Goal: Task Accomplishment & Management: Complete application form

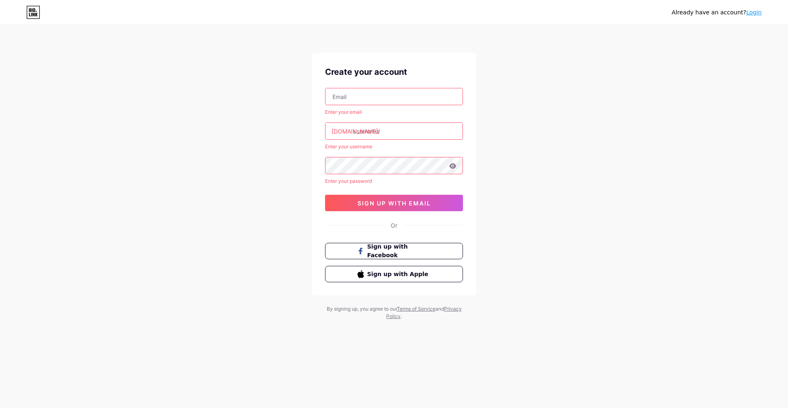
type input "[EMAIL_ADDRESS][DOMAIN_NAME]"
click at [405, 136] on input "text" at bounding box center [393, 131] width 137 height 16
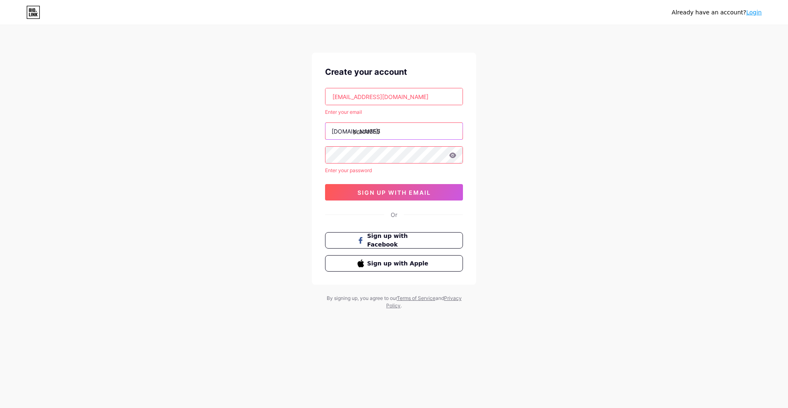
type input "prada555"
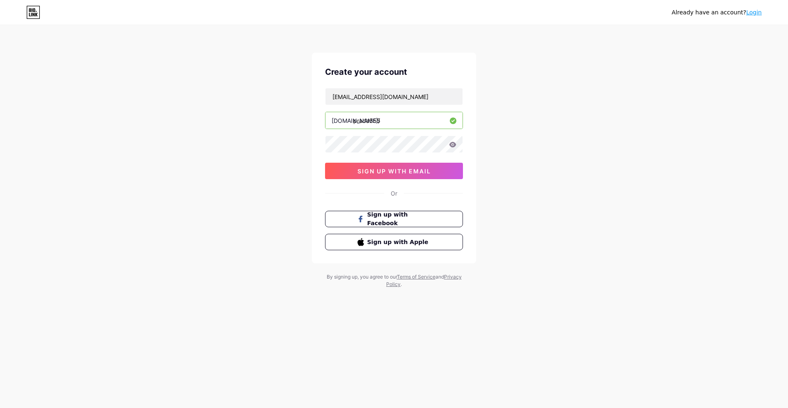
drag, startPoint x: 585, startPoint y: 95, endPoint x: 561, endPoint y: 99, distance: 23.7
click at [585, 95] on div "Already have an account? Login Create your account riraviboy562@cegih.com bio.l…" at bounding box center [394, 157] width 788 height 314
click at [412, 170] on span "sign up with email" at bounding box center [393, 170] width 73 height 7
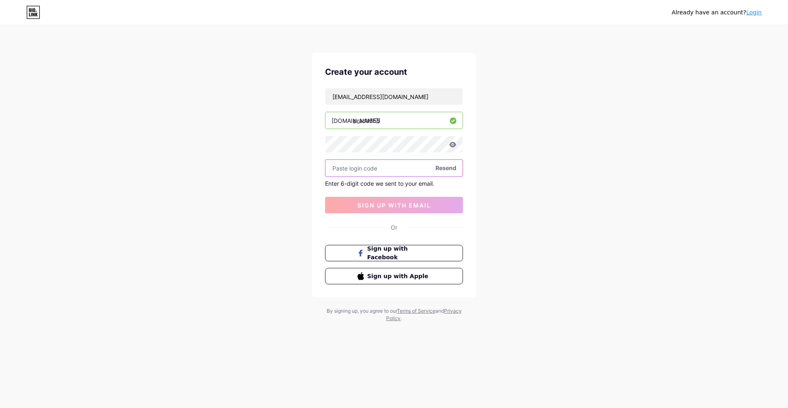
click at [381, 172] on input "text" at bounding box center [393, 168] width 137 height 16
click at [382, 165] on input "text" at bounding box center [393, 168] width 137 height 16
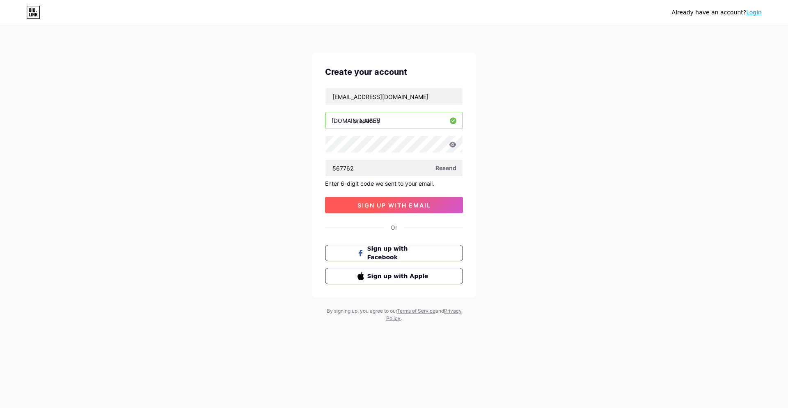
click at [386, 207] on span "sign up with email" at bounding box center [393, 205] width 73 height 7
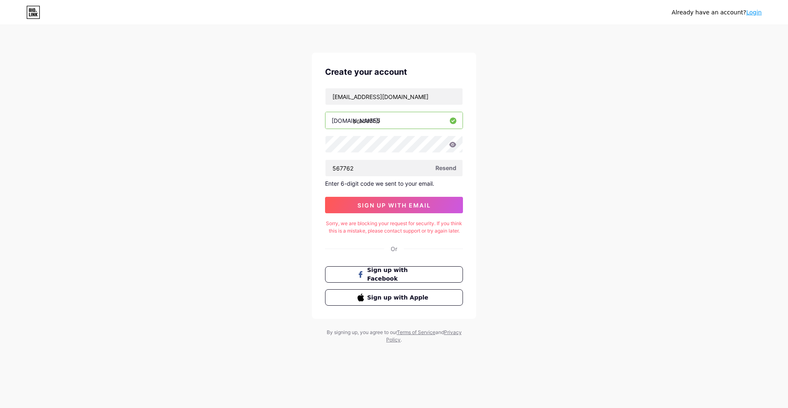
click at [454, 163] on span "Resend" at bounding box center [445, 167] width 21 height 9
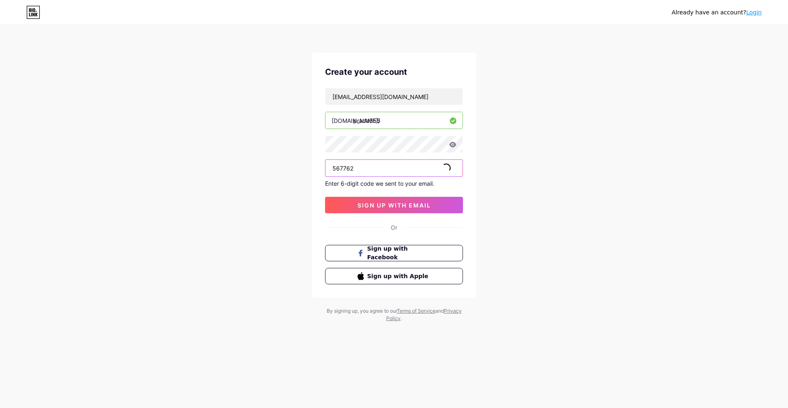
click at [403, 166] on input "567762" at bounding box center [393, 168] width 137 height 16
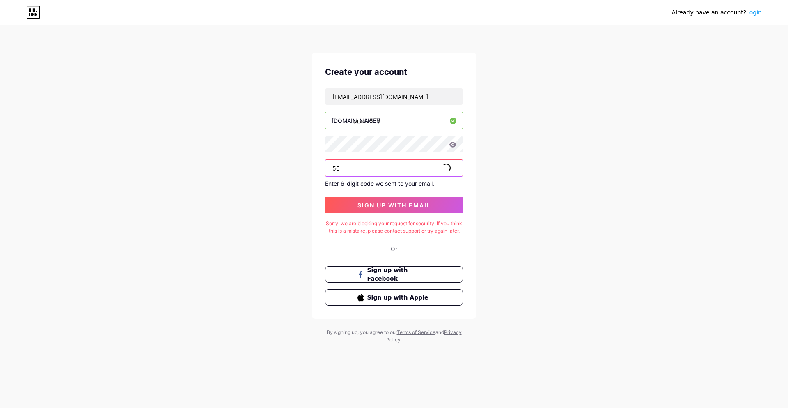
type input "5"
click at [576, 170] on div "Already have an account? Login Create your account riraviboy562@cegih.com bio.l…" at bounding box center [394, 184] width 788 height 369
click at [424, 169] on input "text" at bounding box center [393, 168] width 137 height 16
click at [531, 145] on div "Already have an account? Login Create your account riraviboy562@cegih.com bio.l…" at bounding box center [394, 184] width 788 height 369
click at [397, 170] on input "text" at bounding box center [393, 168] width 137 height 16
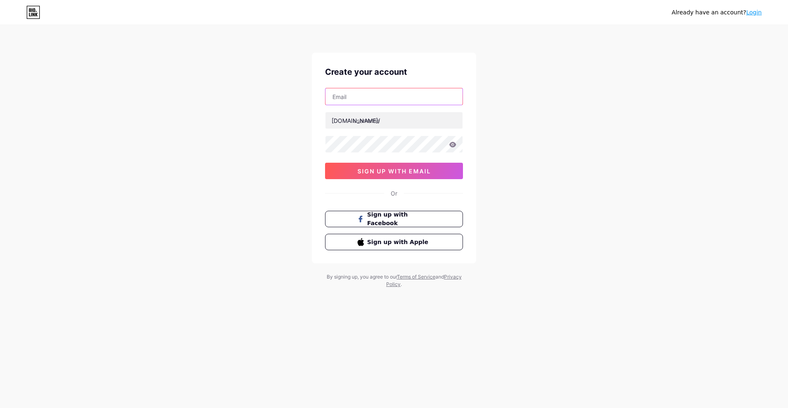
click at [389, 103] on input "text" at bounding box center [393, 96] width 137 height 16
type input "[EMAIL_ADDRESS][DOMAIN_NAME]"
click at [399, 123] on input "text" at bounding box center [393, 120] width 137 height 16
type input "prada555"
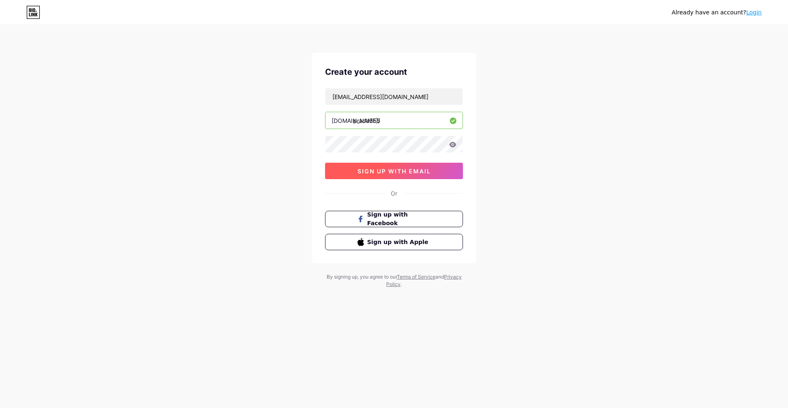
drag, startPoint x: 574, startPoint y: 182, endPoint x: 415, endPoint y: 176, distance: 159.4
click at [567, 181] on div "Already have an account? Login Create your account [EMAIL_ADDRESS][DOMAIN_NAME]…" at bounding box center [394, 157] width 788 height 314
click at [403, 176] on button "sign up with email" at bounding box center [394, 171] width 138 height 16
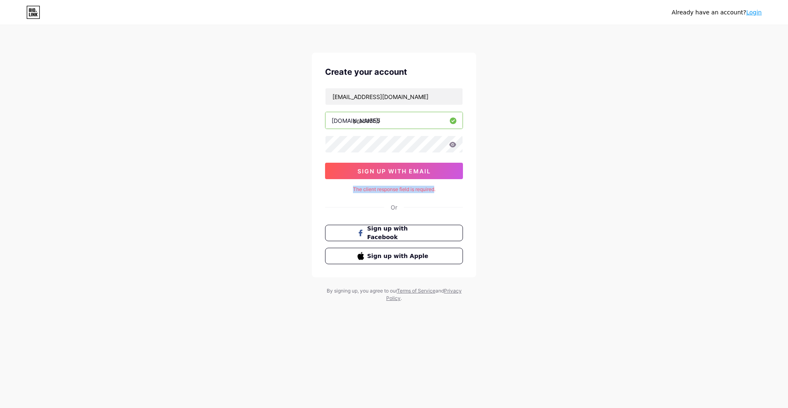
drag, startPoint x: 433, startPoint y: 188, endPoint x: 352, endPoint y: 188, distance: 81.7
click at [352, 188] on div "The client response field is required." at bounding box center [394, 189] width 138 height 7
copy div "The client response field is required"
click at [431, 96] on input "[EMAIL_ADDRESS][DOMAIN_NAME]" at bounding box center [393, 96] width 137 height 16
click at [362, 197] on div "Create your account [EMAIL_ADDRESS][DOMAIN_NAME] [DOMAIN_NAME]/ prada555 sign u…" at bounding box center [394, 165] width 164 height 224
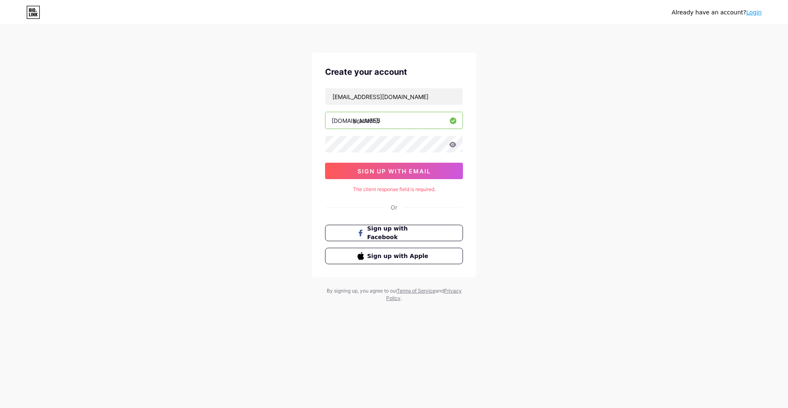
drag, startPoint x: 334, startPoint y: 198, endPoint x: 337, endPoint y: 208, distance: 10.5
click at [333, 199] on div "Create your account [EMAIL_ADDRESS][DOMAIN_NAME] [DOMAIN_NAME]/ prada555 sign u…" at bounding box center [394, 165] width 164 height 224
click at [396, 211] on div "Or" at bounding box center [394, 207] width 7 height 9
click at [453, 192] on div "Create your account [EMAIL_ADDRESS][DOMAIN_NAME] [DOMAIN_NAME]/ prada555 sign u…" at bounding box center [394, 165] width 164 height 224
click at [525, 142] on div "Already have an account? Login Create your account [EMAIL_ADDRESS][DOMAIN_NAME]…" at bounding box center [394, 164] width 788 height 328
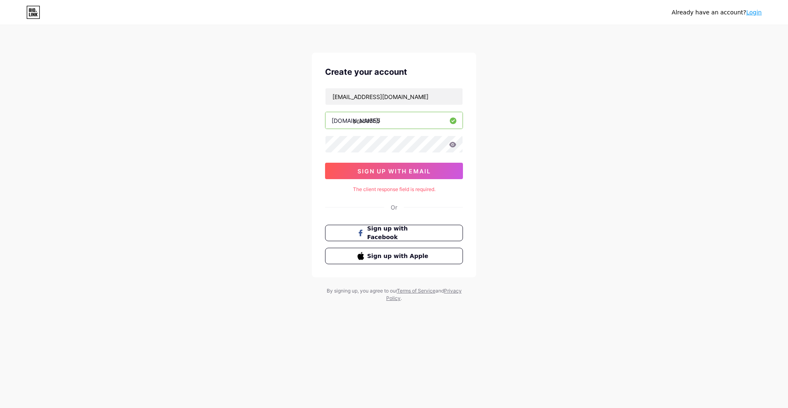
click at [414, 118] on input "prada555" at bounding box center [393, 120] width 137 height 16
click at [415, 103] on input "[EMAIL_ADDRESS][DOMAIN_NAME]" at bounding box center [393, 96] width 137 height 16
click at [401, 165] on button "sign up with email" at bounding box center [394, 171] width 138 height 16
click at [425, 169] on span "sign up with email" at bounding box center [393, 170] width 73 height 7
click at [431, 175] on button "sign up with email" at bounding box center [394, 171] width 138 height 16
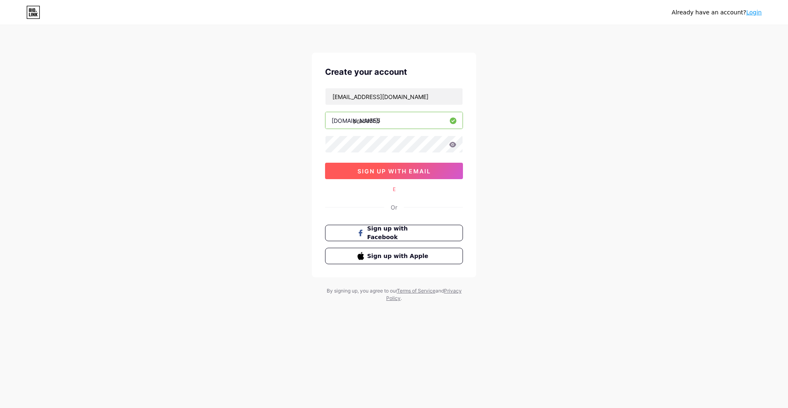
click at [442, 171] on button "sign up with email" at bounding box center [394, 171] width 138 height 16
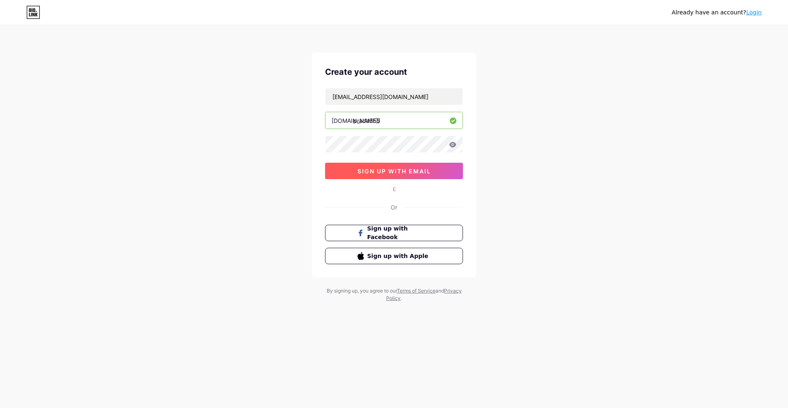
click at [442, 171] on button "sign up with email" at bounding box center [394, 171] width 138 height 16
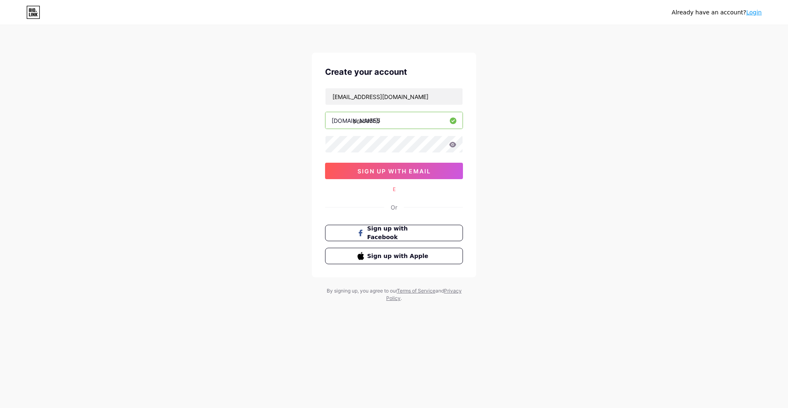
drag, startPoint x: 442, startPoint y: 171, endPoint x: 570, endPoint y: 171, distance: 128.5
click at [458, 171] on button "sign up with email" at bounding box center [394, 171] width 138 height 16
click at [442, 168] on button "sign up with email" at bounding box center [394, 171] width 138 height 16
click at [399, 189] on div "E" at bounding box center [394, 189] width 138 height 7
click at [398, 189] on div "E" at bounding box center [394, 189] width 138 height 7
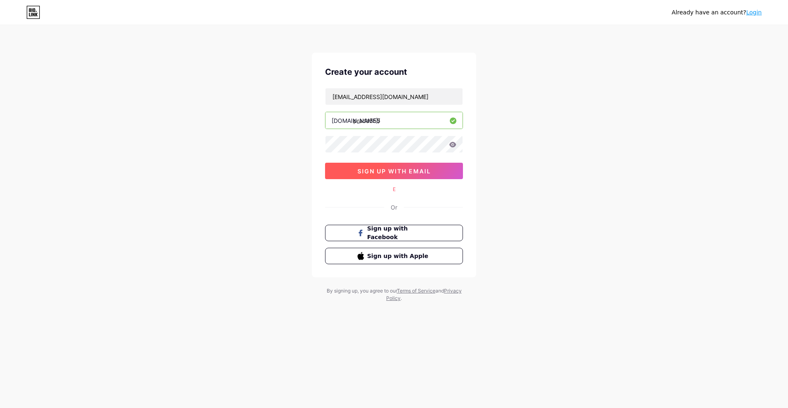
click at [440, 176] on button "sign up with email" at bounding box center [394, 171] width 138 height 16
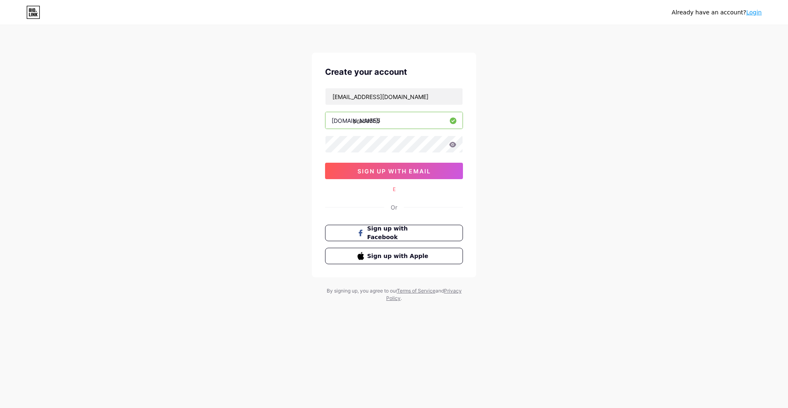
drag, startPoint x: 440, startPoint y: 175, endPoint x: 465, endPoint y: 151, distance: 34.5
click at [440, 174] on button "sign up with email" at bounding box center [394, 171] width 138 height 16
